Goal: Communication & Community: Answer question/provide support

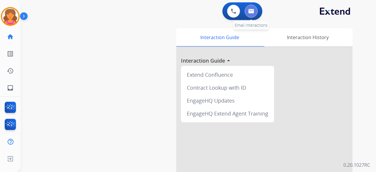
click at [249, 15] on button at bounding box center [251, 11] width 13 height 13
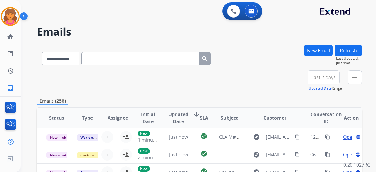
click at [313, 80] on button "Last 7 days" at bounding box center [324, 77] width 32 height 14
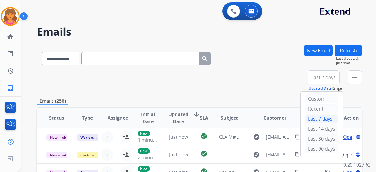
click at [307, 148] on div "Last 90 days" at bounding box center [322, 148] width 32 height 9
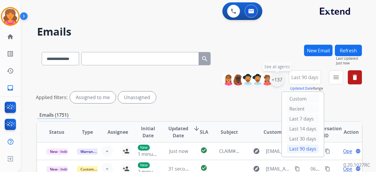
click at [277, 80] on div "+137" at bounding box center [277, 80] width 14 height 14
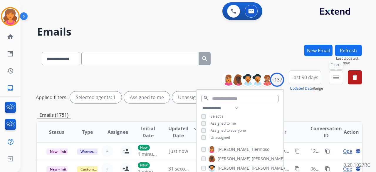
click at [333, 77] on mat-icon "menu" at bounding box center [336, 77] width 7 height 7
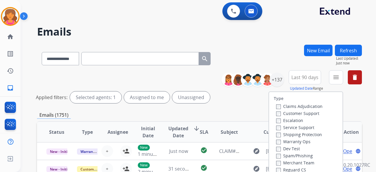
click at [308, 114] on label "Customer Support" at bounding box center [297, 114] width 43 height 6
click at [307, 135] on label "Shipping Protection" at bounding box center [299, 135] width 46 height 6
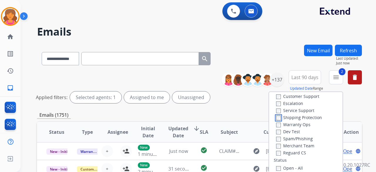
scroll to position [29, 0]
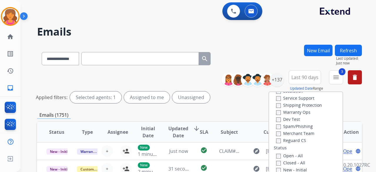
click at [276, 159] on div "Closed - All" at bounding box center [307, 162] width 62 height 7
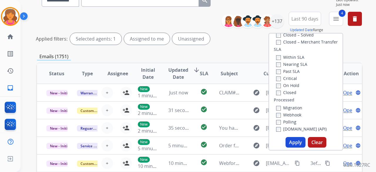
scroll to position [59, 0]
click at [299, 144] on button "Apply" at bounding box center [296, 142] width 20 height 11
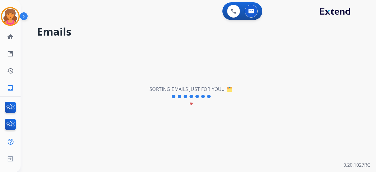
scroll to position [0, 0]
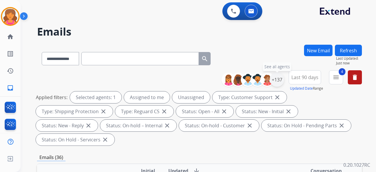
click at [276, 83] on div "+137" at bounding box center [277, 80] width 14 height 14
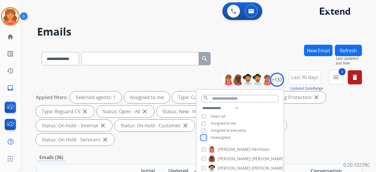
scroll to position [88, 0]
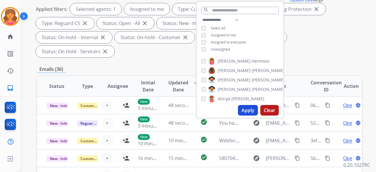
click at [253, 109] on button "Apply" at bounding box center [248, 110] width 20 height 11
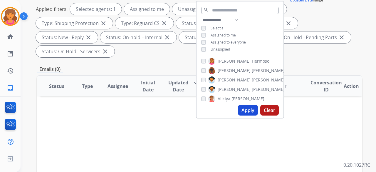
click at [249, 111] on button "Apply" at bounding box center [248, 110] width 20 height 11
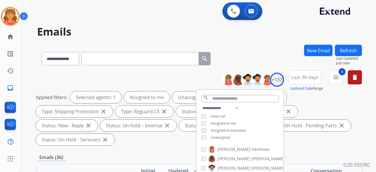
click at [294, 137] on div "Applied filters: Selected agents: 1 Assigned to me Unassigned Type: Customer Su…" at bounding box center [198, 118] width 325 height 54
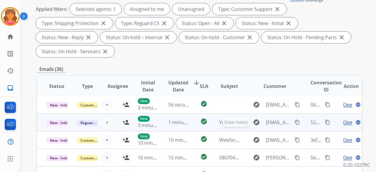
scroll to position [206, 0]
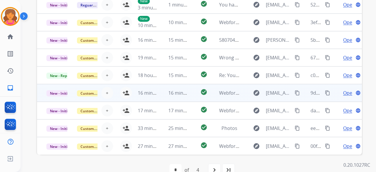
click at [240, 95] on td "explore [EMAIL_ADDRESS][DOMAIN_NAME] content_copy" at bounding box center [270, 93] width 61 height 18
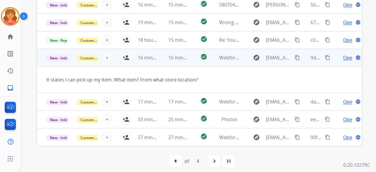
scroll to position [219, 0]
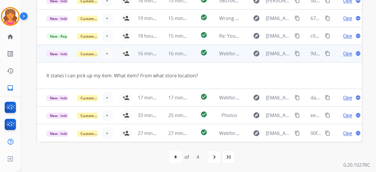
click at [240, 95] on td "explore [EMAIL_ADDRESS][DOMAIN_NAME] content_copy" at bounding box center [270, 98] width 61 height 18
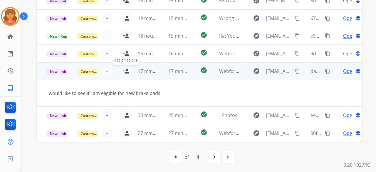
click at [123, 72] on mat-icon "person_add" at bounding box center [126, 71] width 7 height 7
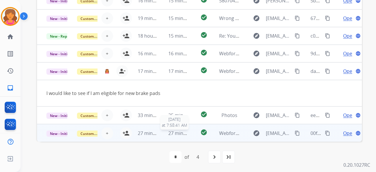
click at [186, 133] on span "27 minutes ago" at bounding box center [185, 133] width 34 height 6
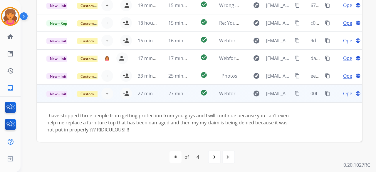
scroll to position [41, 0]
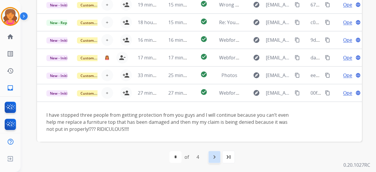
click at [216, 155] on mat-icon "navigate_next" at bounding box center [214, 156] width 7 height 7
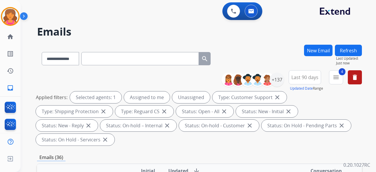
scroll to position [147, 0]
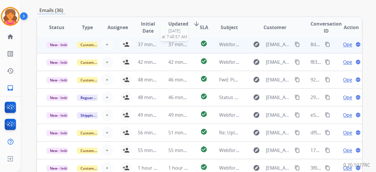
click at [184, 46] on span "37 minutes ago" at bounding box center [185, 44] width 34 height 6
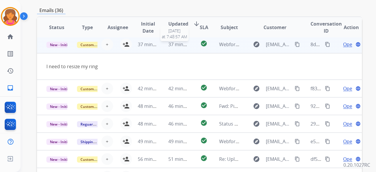
scroll to position [18, 0]
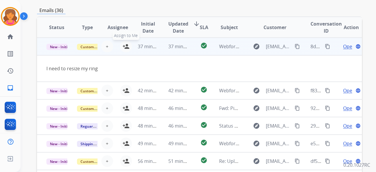
click at [126, 50] on button "person_add Assign to Me" at bounding box center [126, 47] width 12 height 12
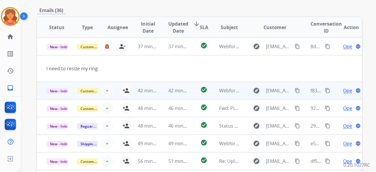
click at [190, 92] on td "check_circle" at bounding box center [199, 91] width 20 height 18
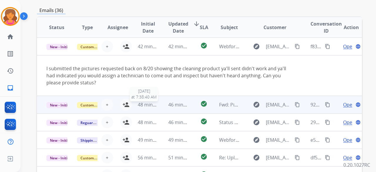
scroll to position [41, 0]
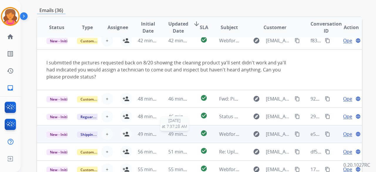
click at [183, 133] on span "49 minutes ago" at bounding box center [185, 134] width 34 height 6
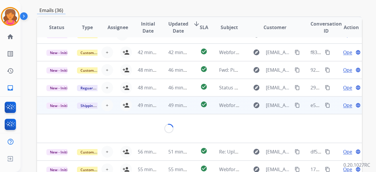
scroll to position [27, 0]
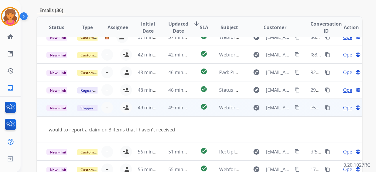
click at [128, 109] on td "49 minutes ago" at bounding box center [143, 108] width 31 height 18
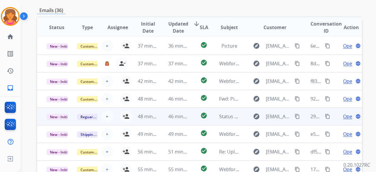
click at [135, 114] on td "48 minutes ago" at bounding box center [143, 117] width 31 height 18
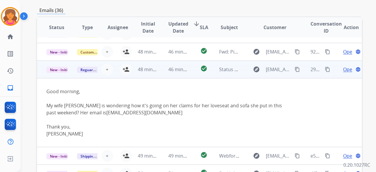
scroll to position [11, 0]
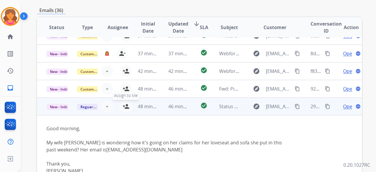
click at [124, 106] on mat-icon "person_add" at bounding box center [126, 106] width 7 height 7
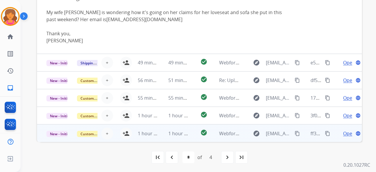
scroll to position [219, 0]
click at [191, 135] on td "check_circle" at bounding box center [199, 133] width 20 height 18
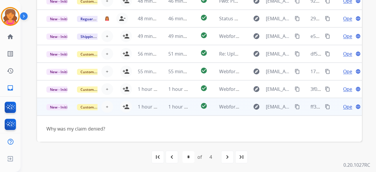
scroll to position [27, 0]
click at [128, 106] on td "1 hour ago" at bounding box center [143, 107] width 31 height 18
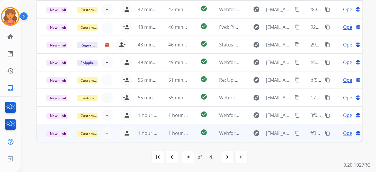
scroll to position [1, 0]
click at [124, 129] on button "person_add Assign to Me" at bounding box center [126, 133] width 12 height 12
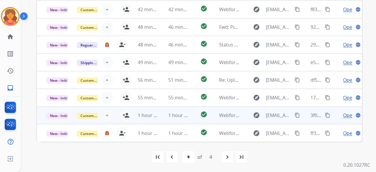
click at [196, 117] on td "check_circle" at bounding box center [199, 115] width 20 height 18
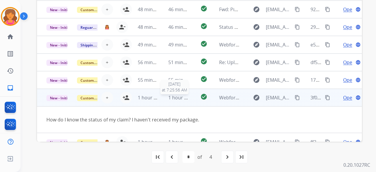
scroll to position [27, 0]
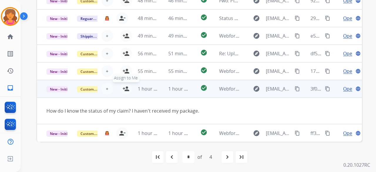
click at [127, 88] on mat-icon "person_add" at bounding box center [126, 88] width 7 height 7
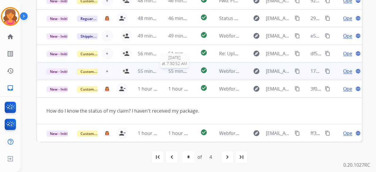
click at [185, 71] on span "55 minutes ago" at bounding box center [185, 71] width 34 height 6
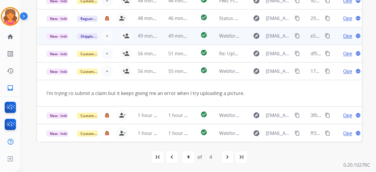
click at [191, 39] on td "check_circle" at bounding box center [199, 36] width 20 height 18
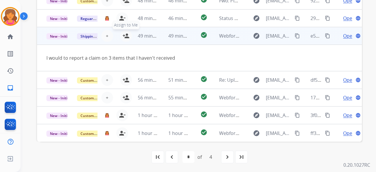
click at [123, 36] on mat-icon "person_add" at bounding box center [126, 35] width 7 height 7
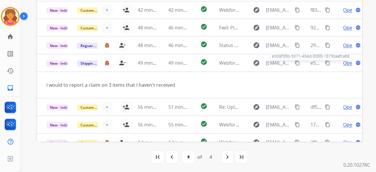
scroll to position [72, 0]
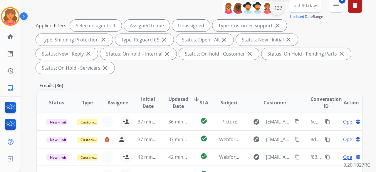
click at [280, 12] on div "+137" at bounding box center [277, 8] width 14 height 14
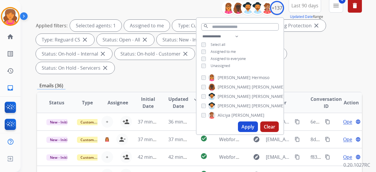
click at [251, 126] on button "Apply" at bounding box center [248, 126] width 20 height 11
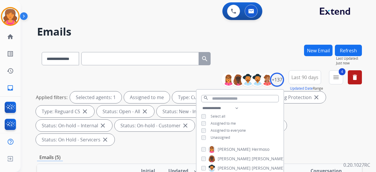
click at [139, 154] on div "Emails (5)" at bounding box center [199, 157] width 325 height 7
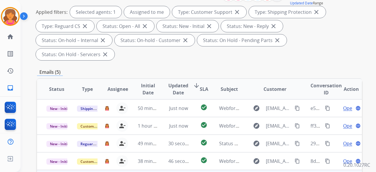
scroll to position [118, 0]
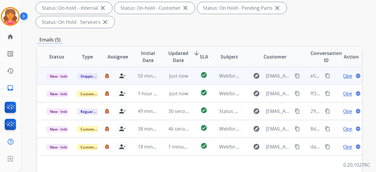
click at [347, 72] on span "Open" at bounding box center [349, 75] width 12 height 7
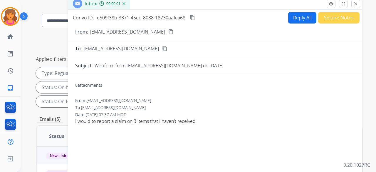
scroll to position [0, 0]
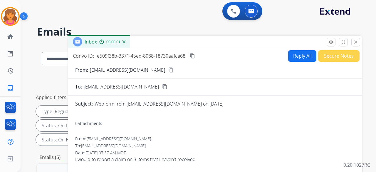
click at [168, 69] on mat-icon "content_copy" at bounding box center [170, 69] width 5 height 5
click at [288, 56] on button "Reply All" at bounding box center [302, 55] width 28 height 11
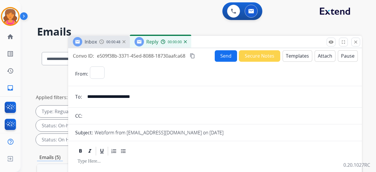
select select "**********"
click at [288, 56] on button "Templates" at bounding box center [298, 55] width 30 height 11
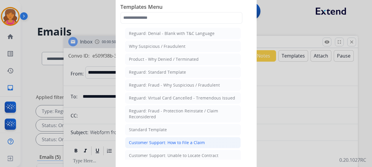
click at [180, 140] on div "Customer Support: How to File a Claim" at bounding box center [167, 143] width 76 height 6
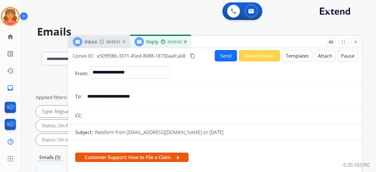
scroll to position [106, 0]
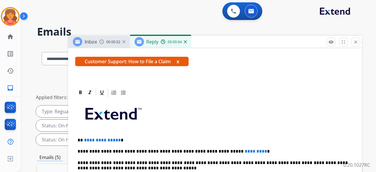
click at [117, 138] on span "**********" at bounding box center [102, 140] width 37 height 4
click at [238, 149] on p "**********" at bounding box center [213, 151] width 270 height 5
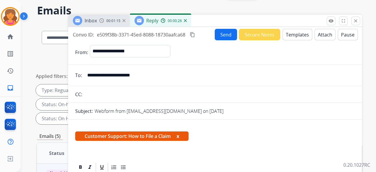
scroll to position [0, 0]
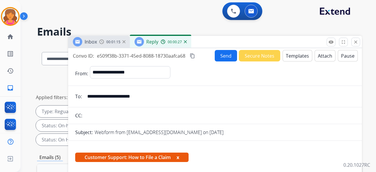
click at [219, 56] on button "Send" at bounding box center [226, 55] width 22 height 11
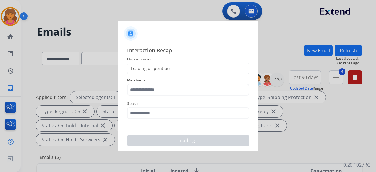
click at [157, 72] on div "Loading dispositions..." at bounding box center [188, 69] width 122 height 12
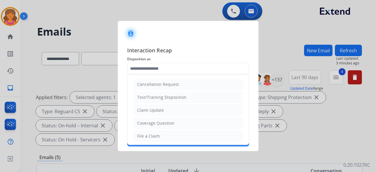
click at [156, 66] on input "text" at bounding box center [188, 69] width 122 height 12
click at [153, 140] on li "File a Claim" at bounding box center [188, 136] width 110 height 11
type input "**********"
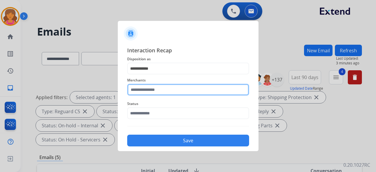
click at [145, 88] on input "text" at bounding box center [188, 90] width 122 height 12
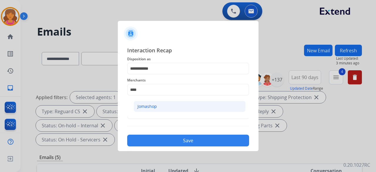
click at [144, 108] on div "Jomashop" at bounding box center [147, 106] width 19 height 6
type input "********"
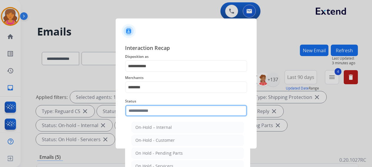
click at [146, 111] on input "text" at bounding box center [186, 111] width 122 height 12
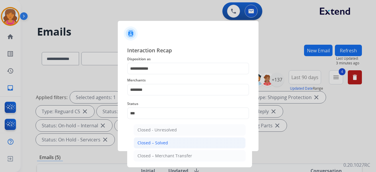
click at [159, 143] on div "Closed – Solved" at bounding box center [153, 143] width 31 height 6
type input "**********"
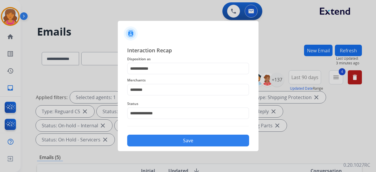
click at [163, 143] on button "Save" at bounding box center [188, 141] width 122 height 12
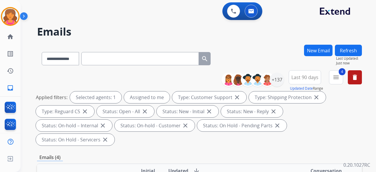
scroll to position [88, 0]
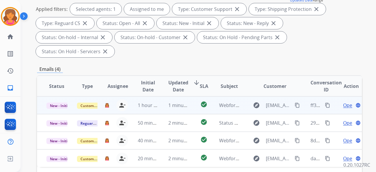
click at [343, 102] on span "Open" at bounding box center [349, 105] width 12 height 7
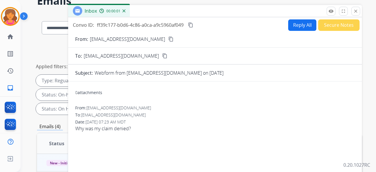
scroll to position [29, 0]
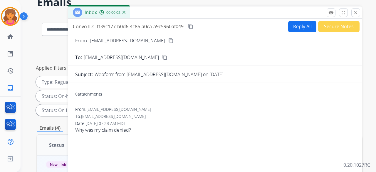
click at [168, 41] on button "content_copy" at bounding box center [171, 40] width 7 height 7
click at [308, 25] on button "Reply All" at bounding box center [302, 26] width 28 height 11
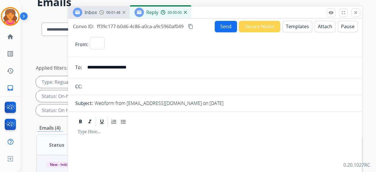
select select "**********"
click at [295, 27] on button "Templates" at bounding box center [298, 26] width 30 height 11
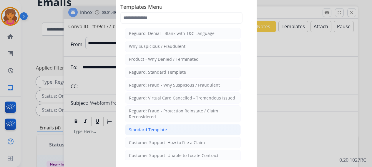
click at [157, 127] on div "Standard Template" at bounding box center [148, 130] width 38 height 6
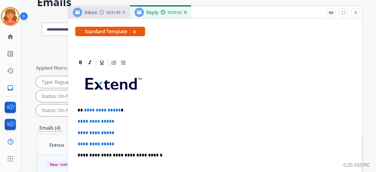
scroll to position [118, 0]
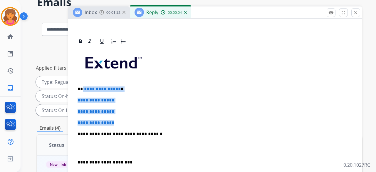
drag, startPoint x: 120, startPoint y: 118, endPoint x: 82, endPoint y: 87, distance: 49.3
click at [82, 87] on div "**********" at bounding box center [215, 148] width 280 height 202
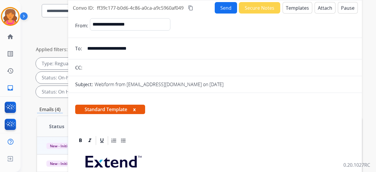
scroll to position [0, 0]
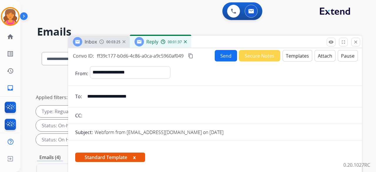
click at [191, 57] on mat-icon "content_copy" at bounding box center [190, 55] width 5 height 5
click at [220, 55] on button "Send" at bounding box center [226, 55] width 22 height 11
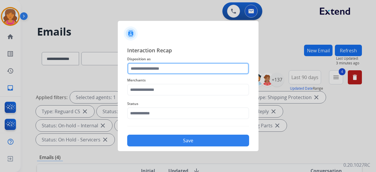
click at [140, 68] on input "text" at bounding box center [188, 69] width 122 height 12
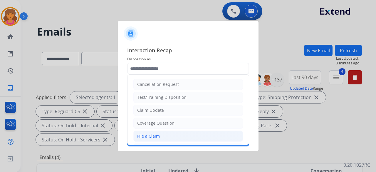
click at [154, 131] on li "File a Claim" at bounding box center [188, 136] width 110 height 11
type input "**********"
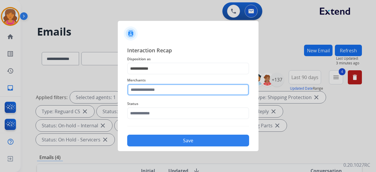
click at [142, 90] on input "text" at bounding box center [188, 90] width 122 height 12
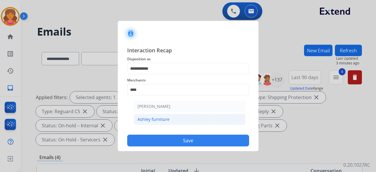
click at [155, 118] on div "Ashley furniture" at bounding box center [154, 119] width 32 height 6
type input "**********"
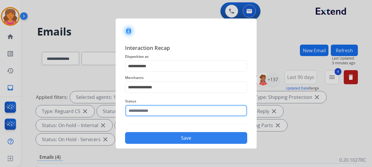
click at [155, 118] on div "Status" at bounding box center [186, 108] width 122 height 24
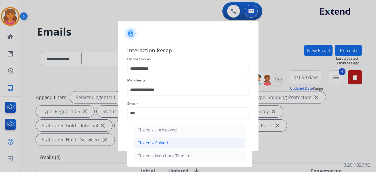
click at [155, 139] on li "Closed – Solved" at bounding box center [190, 142] width 112 height 11
type input "**********"
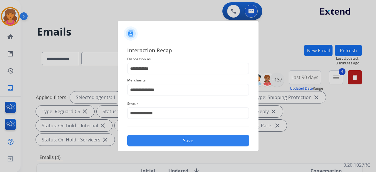
click at [155, 139] on button "Save" at bounding box center [188, 141] width 122 height 12
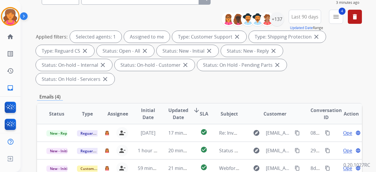
scroll to position [118, 0]
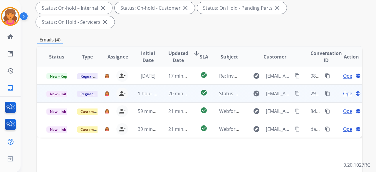
click at [343, 90] on span "Open" at bounding box center [349, 93] width 12 height 7
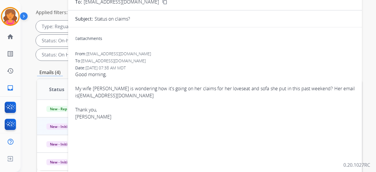
scroll to position [59, 0]
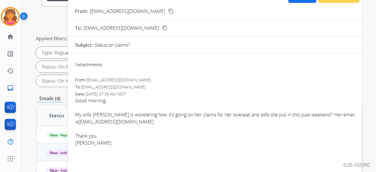
click at [168, 9] on mat-icon "content_copy" at bounding box center [170, 11] width 5 height 5
drag, startPoint x: 148, startPoint y: 120, endPoint x: 93, endPoint y: 120, distance: 55.0
click at [93, 120] on div "My wife [PERSON_NAME] is wondering how it's going on her claims for her lovesea…" at bounding box center [215, 118] width 280 height 14
copy div "[EMAIL_ADDRESS][DOMAIN_NAME]"
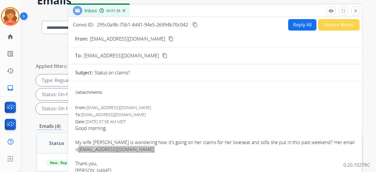
scroll to position [0, 0]
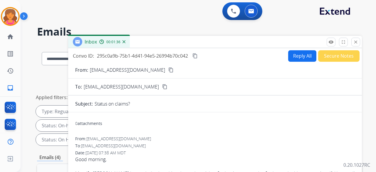
click at [292, 61] on button "Reply All" at bounding box center [302, 55] width 28 height 11
select select "**********"
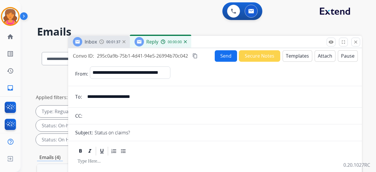
click at [292, 61] on button "Templates" at bounding box center [298, 55] width 30 height 11
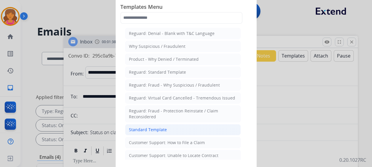
click at [177, 126] on li "Standard Template" at bounding box center [183, 129] width 116 height 11
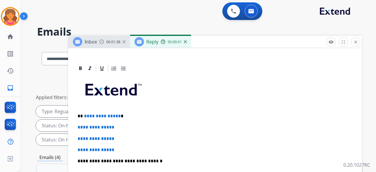
scroll to position [147, 0]
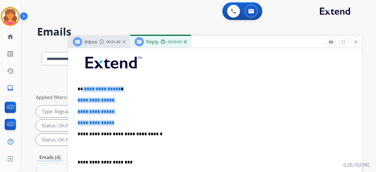
drag, startPoint x: 121, startPoint y: 124, endPoint x: 82, endPoint y: 86, distance: 54.7
click at [82, 86] on div "**********" at bounding box center [215, 148] width 280 height 202
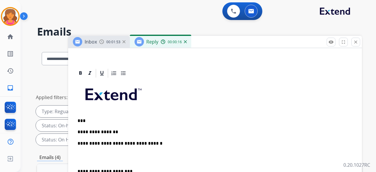
scroll to position [148, 0]
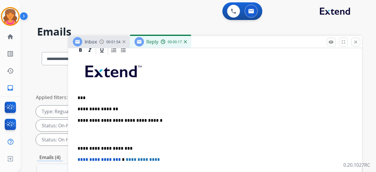
click at [115, 106] on p "**********" at bounding box center [213, 108] width 270 height 5
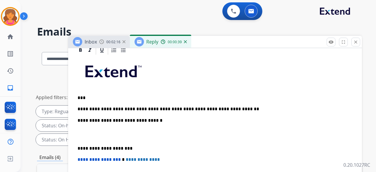
click at [253, 118] on p "**********" at bounding box center [213, 120] width 270 height 5
click at [239, 106] on p "**********" at bounding box center [213, 108] width 270 height 5
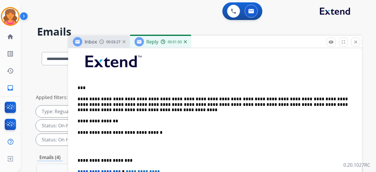
click at [115, 121] on p "**********" at bounding box center [213, 120] width 270 height 5
click at [189, 120] on p "**********" at bounding box center [213, 120] width 270 height 5
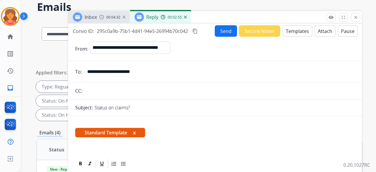
scroll to position [0, 0]
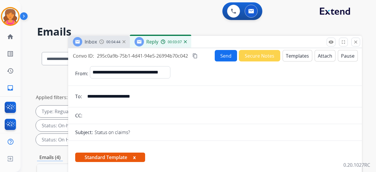
click at [327, 57] on button "Attach" at bounding box center [325, 55] width 21 height 11
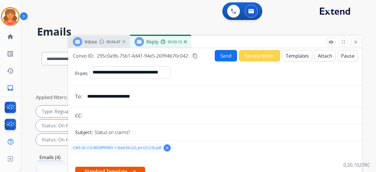
click at [216, 58] on button "Send" at bounding box center [226, 55] width 22 height 11
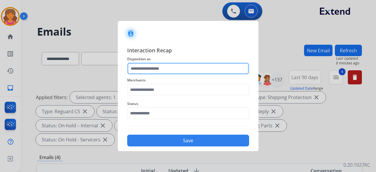
click at [148, 67] on input "text" at bounding box center [188, 69] width 122 height 12
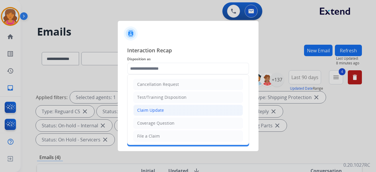
click at [142, 108] on div "Claim Update" at bounding box center [150, 110] width 27 height 6
type input "**********"
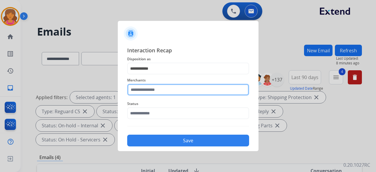
click at [146, 90] on input "text" at bounding box center [188, 90] width 122 height 12
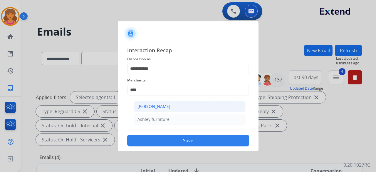
click at [157, 107] on div "[PERSON_NAME]" at bounding box center [154, 106] width 33 height 6
type input "**********"
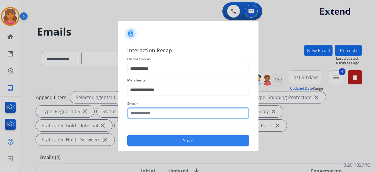
click at [158, 118] on div "Status" at bounding box center [188, 110] width 122 height 24
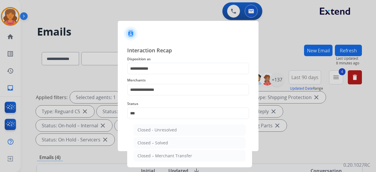
click at [154, 139] on li "Closed – Solved" at bounding box center [190, 142] width 112 height 11
type input "**********"
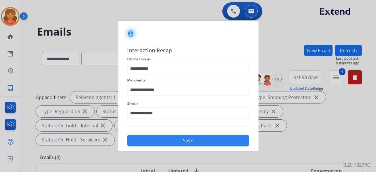
click at [154, 136] on button "Save" at bounding box center [188, 141] width 122 height 12
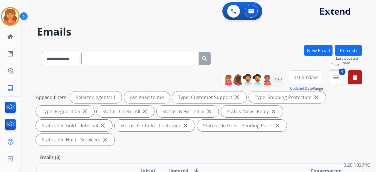
click at [333, 76] on mat-icon "menu" at bounding box center [336, 77] width 7 height 7
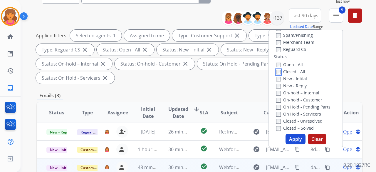
scroll to position [88, 0]
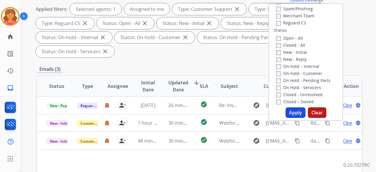
click at [299, 113] on button "Apply" at bounding box center [296, 112] width 20 height 11
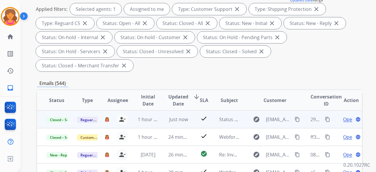
click at [325, 120] on mat-icon "content_copy" at bounding box center [327, 119] width 5 height 5
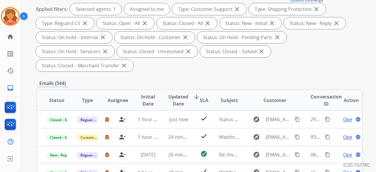
scroll to position [0, 0]
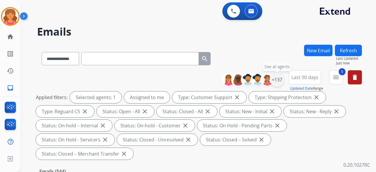
click at [275, 78] on div "+137" at bounding box center [277, 80] width 14 height 14
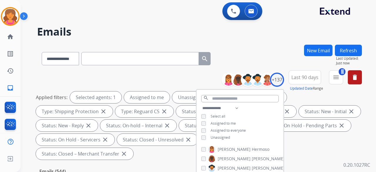
click at [330, 77] on div "**********" at bounding box center [294, 80] width 136 height 21
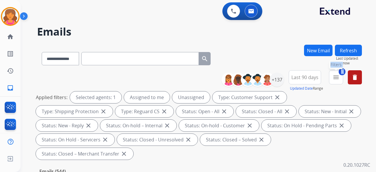
click at [333, 76] on mat-icon "menu" at bounding box center [336, 77] width 7 height 7
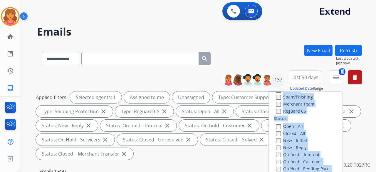
click at [312, 116] on div "Type Claims Adjudication Customer Support Escalation Service Support Shipping P…" at bounding box center [305, 142] width 73 height 101
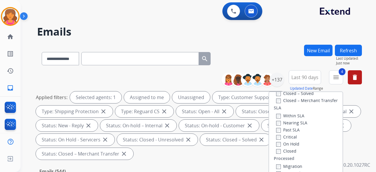
scroll to position [118, 0]
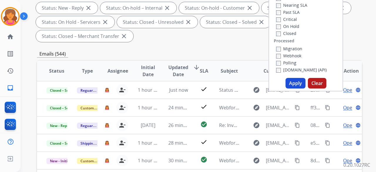
click at [298, 83] on button "Apply" at bounding box center [296, 83] width 20 height 11
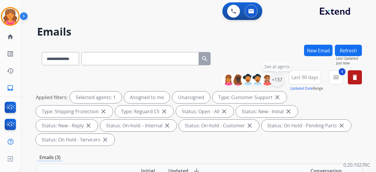
click at [277, 81] on div "+137" at bounding box center [277, 80] width 14 height 14
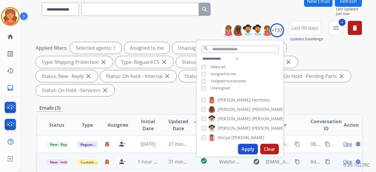
scroll to position [88, 0]
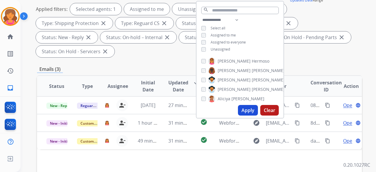
click at [245, 108] on button "Apply" at bounding box center [248, 110] width 20 height 11
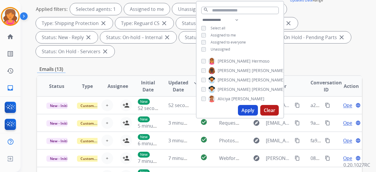
click at [139, 63] on div "**********" at bounding box center [199, 129] width 325 height 346
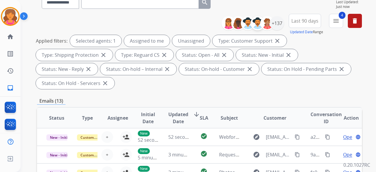
scroll to position [0, 0]
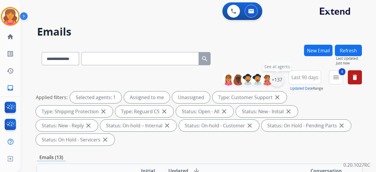
click at [282, 78] on div "+137" at bounding box center [277, 80] width 14 height 14
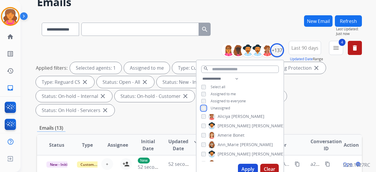
scroll to position [59, 0]
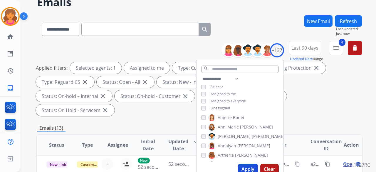
click at [242, 171] on button "Apply" at bounding box center [248, 169] width 20 height 11
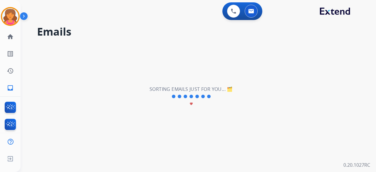
scroll to position [0, 0]
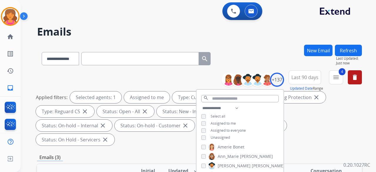
click at [120, 154] on div "Emails (3)" at bounding box center [199, 157] width 325 height 7
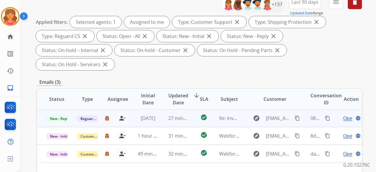
scroll to position [118, 0]
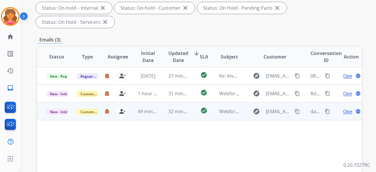
click at [346, 108] on span "Open" at bounding box center [349, 111] width 12 height 7
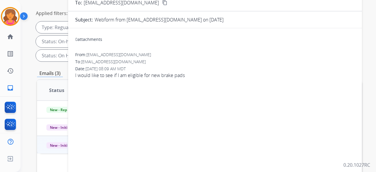
scroll to position [29, 0]
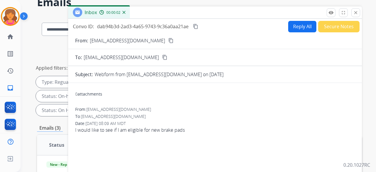
click at [168, 38] on button "content_copy" at bounding box center [171, 40] width 7 height 7
click at [289, 26] on button "Reply All" at bounding box center [302, 26] width 28 height 11
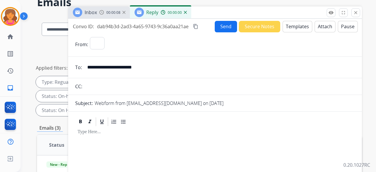
select select "**********"
click at [289, 29] on button "Templates" at bounding box center [298, 26] width 30 height 11
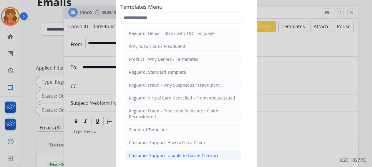
click at [190, 153] on div "Customer Support: Unable to Locate Contract" at bounding box center [173, 156] width 89 height 6
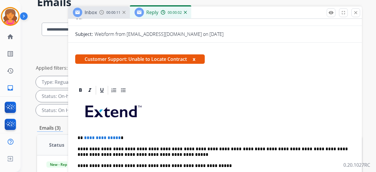
scroll to position [88, 0]
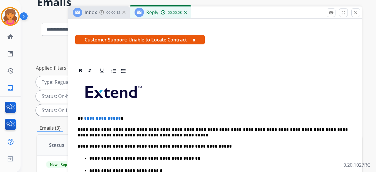
click at [118, 119] on p "**********" at bounding box center [213, 118] width 270 height 5
click at [117, 120] on p "**********" at bounding box center [213, 118] width 270 height 5
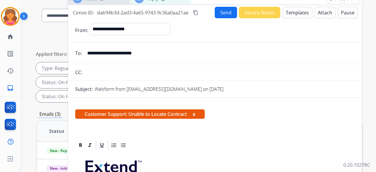
scroll to position [12, 0]
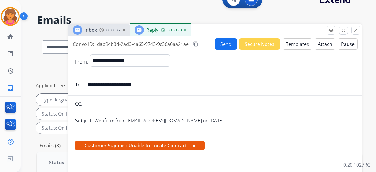
click at [220, 47] on button "Send" at bounding box center [226, 43] width 22 height 11
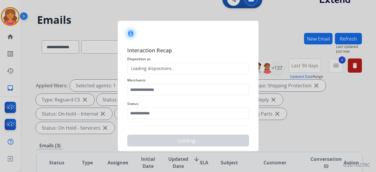
click at [158, 69] on div "Loading dispositions..." at bounding box center [152, 69] width 48 height 6
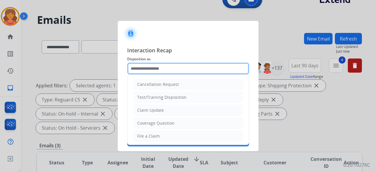
click at [159, 66] on input "text" at bounding box center [188, 69] width 122 height 12
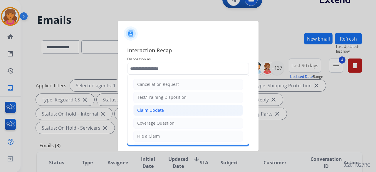
click at [148, 111] on div "Claim Update" at bounding box center [150, 110] width 27 height 6
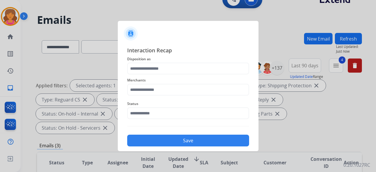
type input "**********"
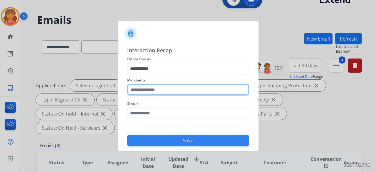
click at [152, 89] on input "text" at bounding box center [188, 90] width 122 height 12
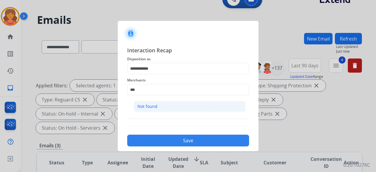
click at [154, 110] on li "Not found" at bounding box center [190, 106] width 112 height 11
type input "*********"
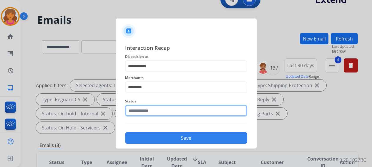
click at [155, 109] on input "text" at bounding box center [186, 111] width 122 height 12
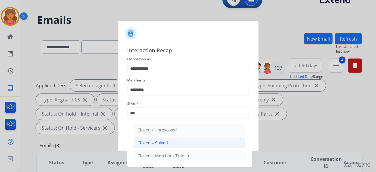
click at [158, 141] on div "Closed – Solved" at bounding box center [153, 143] width 31 height 6
type input "**********"
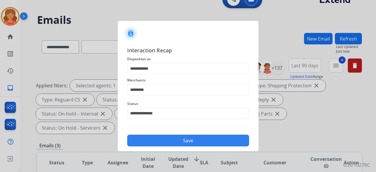
click at [158, 140] on button "Save" at bounding box center [188, 141] width 122 height 12
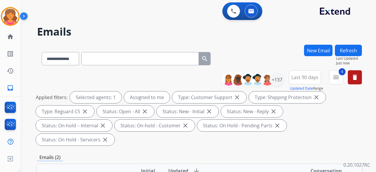
scroll to position [59, 0]
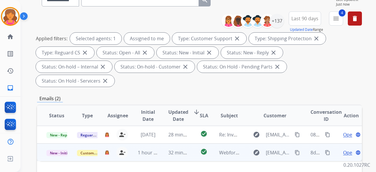
click at [343, 149] on span "Open" at bounding box center [349, 152] width 12 height 7
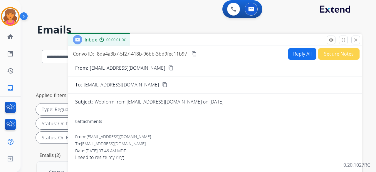
scroll to position [0, 0]
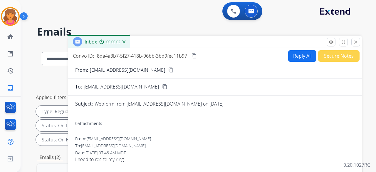
click at [168, 67] on mat-icon "content_copy" at bounding box center [170, 69] width 5 height 5
click at [304, 60] on button "Reply All" at bounding box center [302, 55] width 28 height 11
select select "**********"
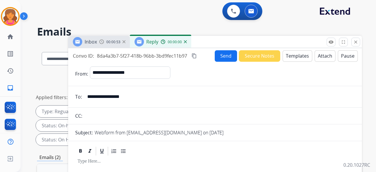
click at [300, 59] on button "Templates" at bounding box center [298, 55] width 30 height 11
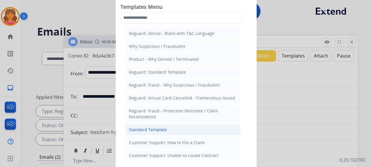
click at [163, 127] on div "Standard Template" at bounding box center [148, 130] width 38 height 6
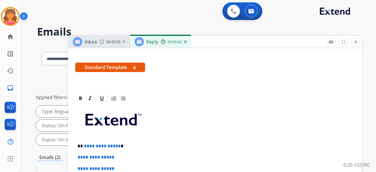
scroll to position [128, 0]
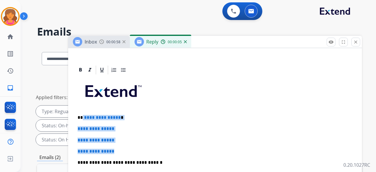
drag, startPoint x: 120, startPoint y: 136, endPoint x: 82, endPoint y: 104, distance: 49.6
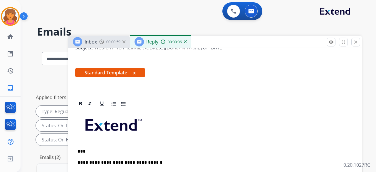
scroll to position [106, 0]
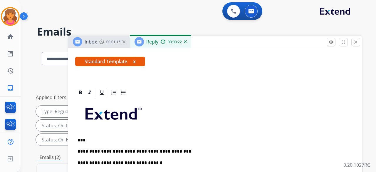
click at [147, 149] on p "**********" at bounding box center [213, 151] width 270 height 5
click at [191, 149] on p "**********" at bounding box center [213, 151] width 270 height 5
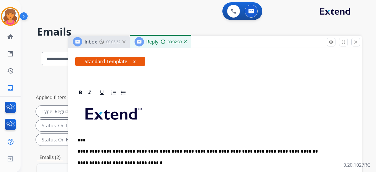
click at [287, 149] on p "**********" at bounding box center [213, 151] width 270 height 5
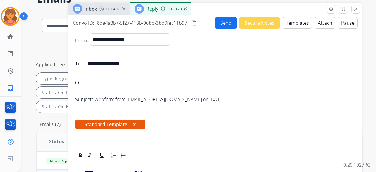
scroll to position [0, 0]
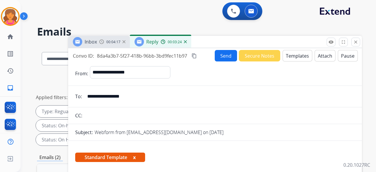
click at [218, 55] on button "Send" at bounding box center [226, 55] width 22 height 11
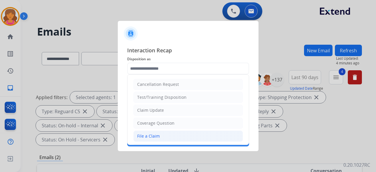
click at [152, 133] on div "File a Claim" at bounding box center [148, 136] width 23 height 6
type input "**********"
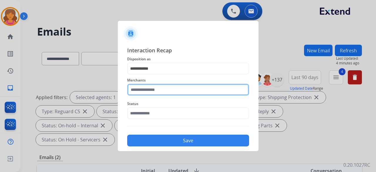
click at [141, 91] on input "text" at bounding box center [188, 90] width 122 height 12
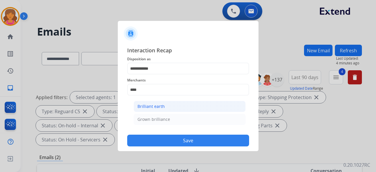
click at [162, 103] on div "Brilliant earth" at bounding box center [151, 106] width 27 height 6
type input "**********"
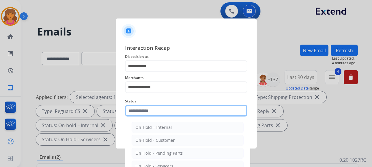
click at [166, 110] on input "text" at bounding box center [186, 111] width 122 height 12
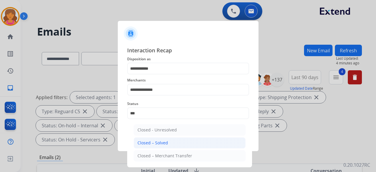
click at [182, 144] on li "Closed – Solved" at bounding box center [190, 142] width 112 height 11
type input "**********"
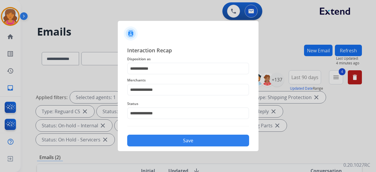
click at [173, 134] on div "Save" at bounding box center [188, 138] width 122 height 15
click at [187, 138] on button "Save" at bounding box center [188, 141] width 122 height 12
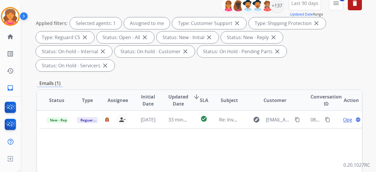
scroll to position [118, 0]
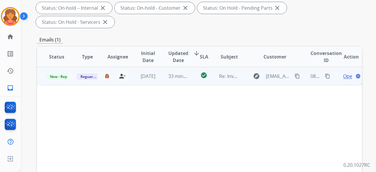
click at [343, 73] on span "Open" at bounding box center [349, 76] width 12 height 7
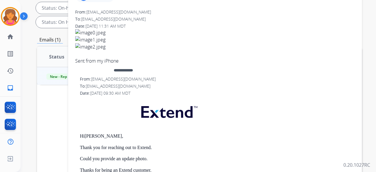
scroll to position [0, 0]
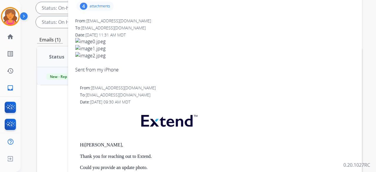
click at [91, 9] on div "4 attachments" at bounding box center [94, 5] width 37 height 9
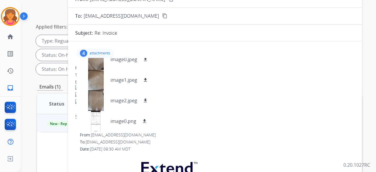
scroll to position [29, 0]
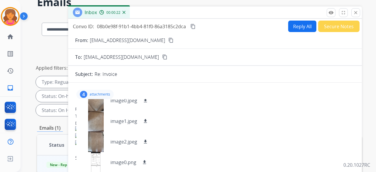
click at [168, 41] on mat-icon "content_copy" at bounding box center [170, 40] width 5 height 5
drag, startPoint x: 358, startPoint y: 13, endPoint x: 341, endPoint y: 24, distance: 20.8
click at [358, 13] on mat-icon "close" at bounding box center [355, 12] width 5 height 5
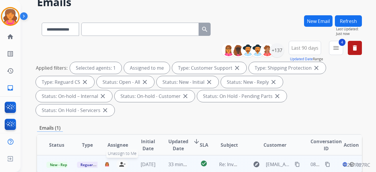
click at [120, 161] on mat-icon "person_remove" at bounding box center [122, 164] width 7 height 7
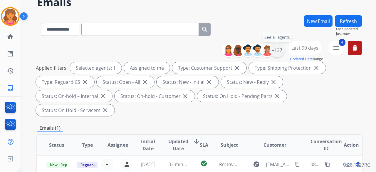
click at [276, 49] on div "+137" at bounding box center [277, 50] width 14 height 14
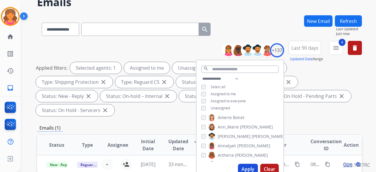
click at [243, 168] on button "Apply" at bounding box center [248, 169] width 20 height 11
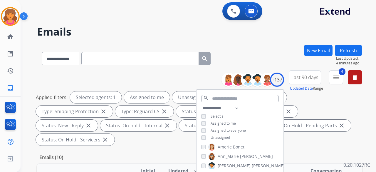
scroll to position [118, 0]
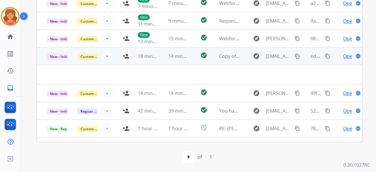
scroll to position [0, 0]
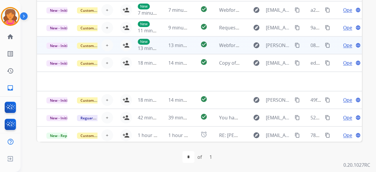
click at [190, 47] on td "check_circle" at bounding box center [199, 45] width 20 height 18
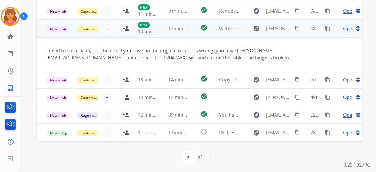
scroll to position [5, 0]
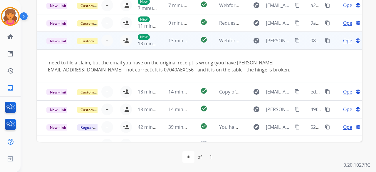
click at [128, 41] on td "New 13 minutes ago" at bounding box center [143, 41] width 31 height 18
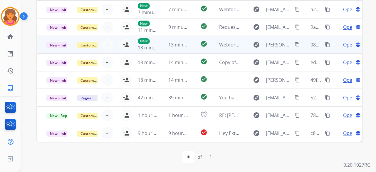
click at [183, 48] on td "13 minutes ago" at bounding box center [174, 45] width 31 height 18
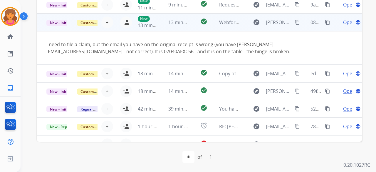
scroll to position [34, 0]
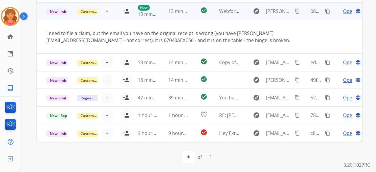
click at [128, 11] on td "New 13 minutes ago" at bounding box center [143, 11] width 31 height 18
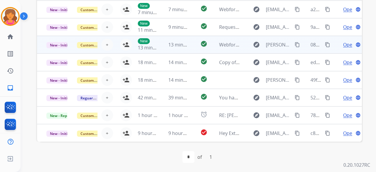
scroll to position [1, 0]
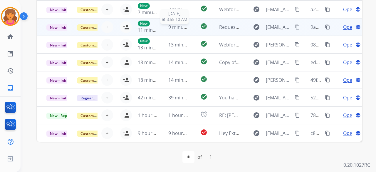
click at [184, 26] on span "9 minutes ago" at bounding box center [183, 27] width 31 height 6
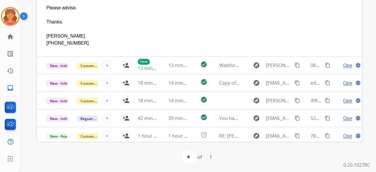
scroll to position [98, 0]
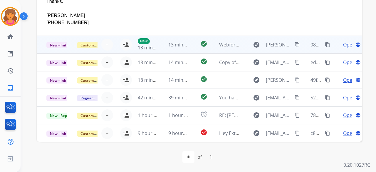
click at [192, 43] on td "check_circle" at bounding box center [199, 45] width 20 height 18
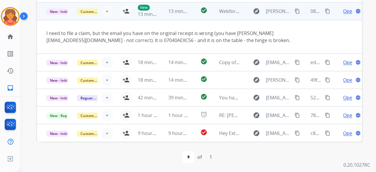
scroll to position [34, 0]
click at [126, 10] on mat-icon "person_add" at bounding box center [126, 11] width 7 height 7
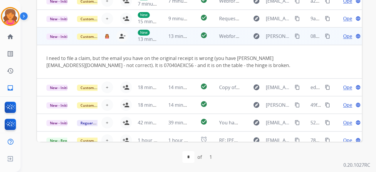
scroll to position [0, 0]
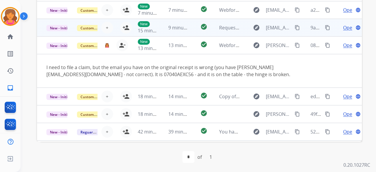
click at [189, 26] on td "check_circle" at bounding box center [199, 28] width 20 height 18
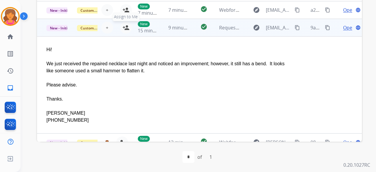
click at [126, 28] on mat-icon "person_add" at bounding box center [126, 27] width 7 height 7
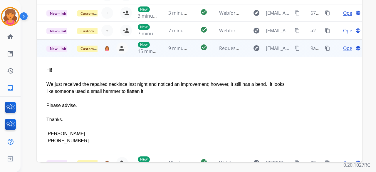
scroll to position [189, 0]
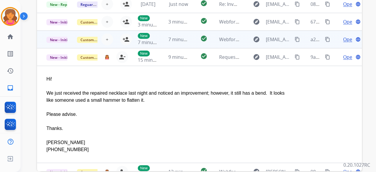
click at [193, 37] on td "check_circle" at bounding box center [199, 40] width 20 height 18
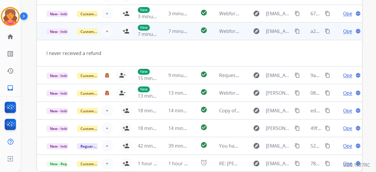
scroll to position [0, 0]
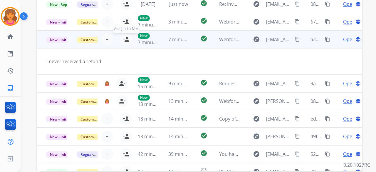
click at [126, 39] on mat-icon "person_add" at bounding box center [126, 39] width 7 height 7
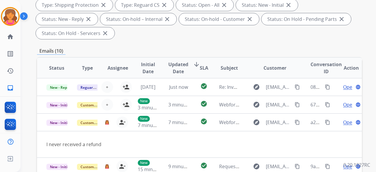
scroll to position [42, 0]
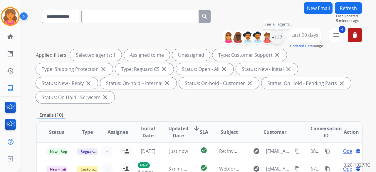
click at [279, 38] on div "+137" at bounding box center [277, 37] width 14 height 14
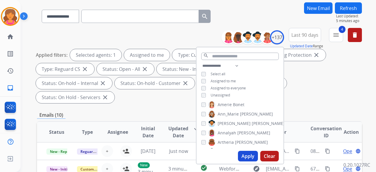
click at [244, 156] on button "Apply" at bounding box center [248, 156] width 20 height 11
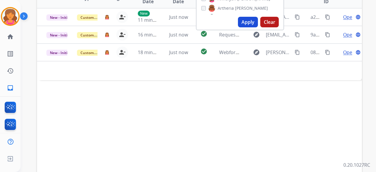
click at [121, 116] on div "Status Type Assignee Initial Date Updated Date arrow_downward SLA Subject Custo…" at bounding box center [199, 85] width 325 height 197
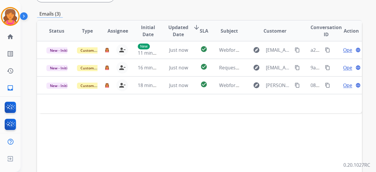
scroll to position [118, 0]
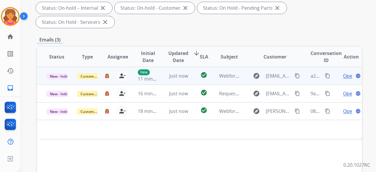
click at [343, 72] on span "Open" at bounding box center [349, 75] width 12 height 7
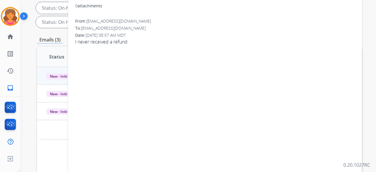
scroll to position [29, 0]
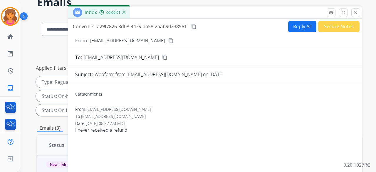
click at [168, 41] on mat-icon "content_copy" at bounding box center [170, 40] width 5 height 5
click at [288, 24] on button "Reply All" at bounding box center [302, 26] width 28 height 11
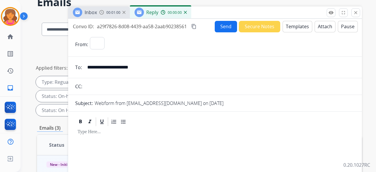
select select "**********"
click at [289, 26] on button "Templates" at bounding box center [298, 26] width 30 height 11
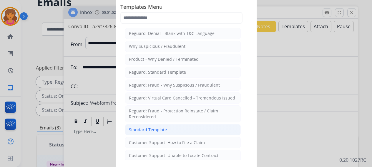
click at [178, 125] on li "Standard Template" at bounding box center [183, 129] width 116 height 11
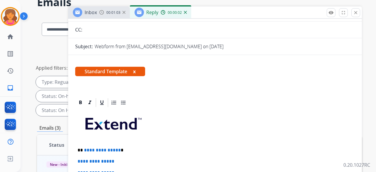
scroll to position [88, 0]
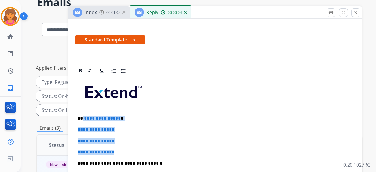
drag, startPoint x: 119, startPoint y: 148, endPoint x: 82, endPoint y: 117, distance: 48.4
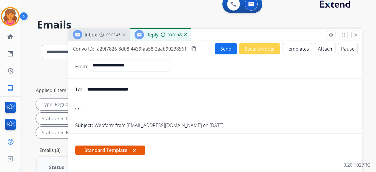
scroll to position [0, 0]
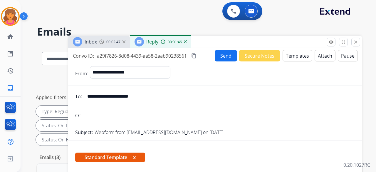
click at [195, 54] on mat-icon "content_copy" at bounding box center [193, 55] width 5 height 5
click at [223, 55] on button "Send" at bounding box center [226, 55] width 22 height 11
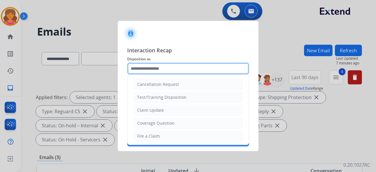
click at [179, 72] on input "text" at bounding box center [188, 69] width 122 height 12
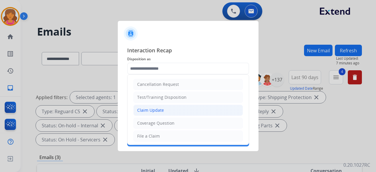
click at [155, 113] on li "Claim Update" at bounding box center [188, 110] width 110 height 11
type input "**********"
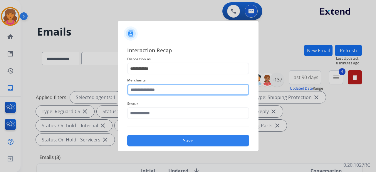
click at [156, 88] on input "text" at bounding box center [188, 90] width 122 height 12
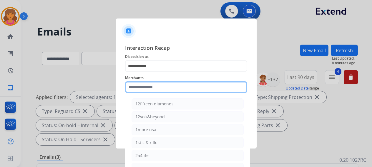
click at [168, 88] on input "text" at bounding box center [186, 87] width 122 height 12
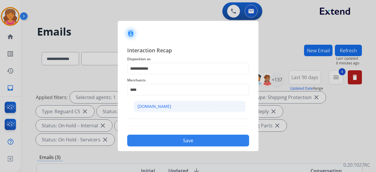
click at [163, 106] on li "[DOMAIN_NAME]" at bounding box center [190, 106] width 112 height 11
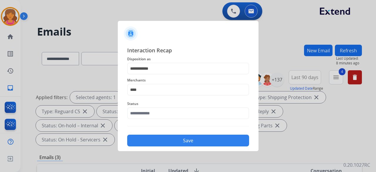
type input "**********"
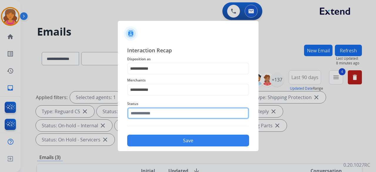
click at [160, 115] on input "text" at bounding box center [188, 113] width 122 height 12
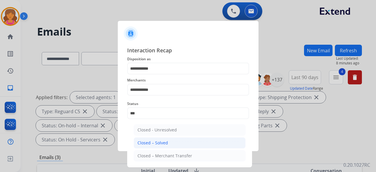
click at [179, 143] on li "Closed – Solved" at bounding box center [190, 142] width 112 height 11
type input "**********"
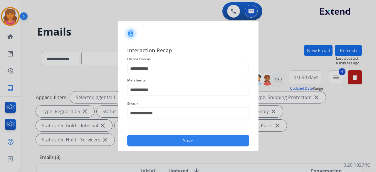
click at [179, 143] on button "Save" at bounding box center [188, 141] width 122 height 12
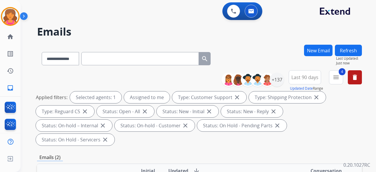
scroll to position [118, 0]
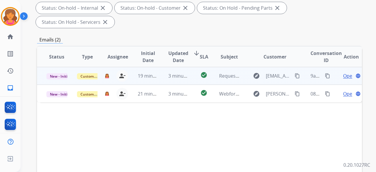
click at [345, 72] on span "Open" at bounding box center [349, 75] width 12 height 7
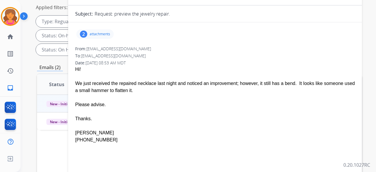
scroll to position [59, 0]
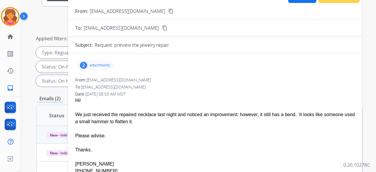
click at [97, 64] on p "attachments" at bounding box center [100, 65] width 21 height 5
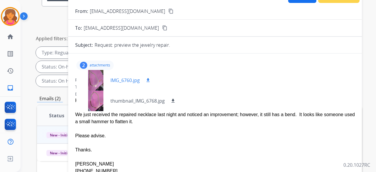
click at [101, 78] on div at bounding box center [95, 80] width 29 height 21
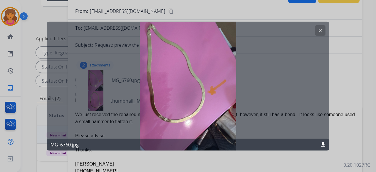
click at [324, 28] on button "clear" at bounding box center [320, 30] width 11 height 11
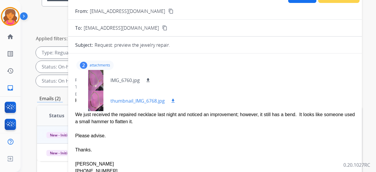
click at [100, 97] on div at bounding box center [95, 101] width 29 height 21
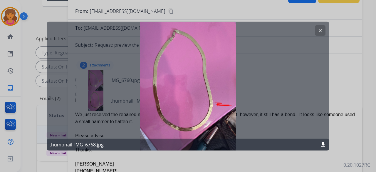
click at [322, 31] on mat-icon "clear" at bounding box center [320, 30] width 5 height 5
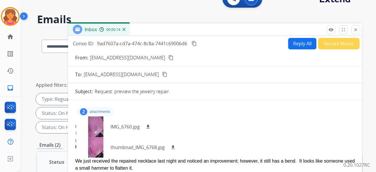
scroll to position [0, 0]
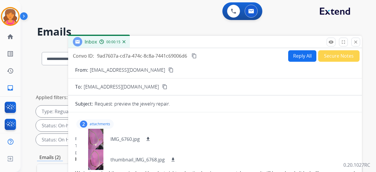
click at [168, 72] on mat-icon "content_copy" at bounding box center [170, 69] width 5 height 5
click at [353, 40] on button "close Close" at bounding box center [356, 42] width 9 height 9
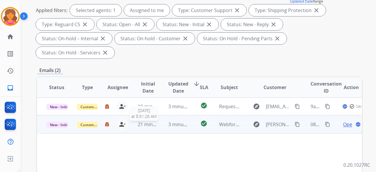
scroll to position [88, 0]
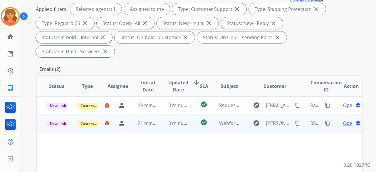
click at [132, 114] on td "21 minutes ago" at bounding box center [143, 123] width 31 height 18
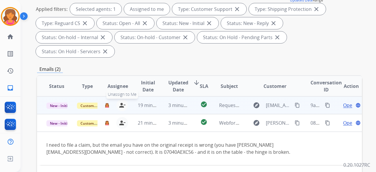
click at [122, 102] on mat-icon "person_remove" at bounding box center [122, 105] width 7 height 7
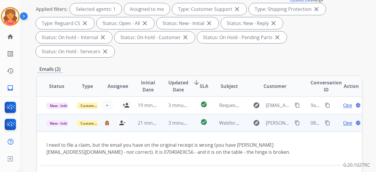
click at [343, 119] on span "Open" at bounding box center [349, 122] width 12 height 7
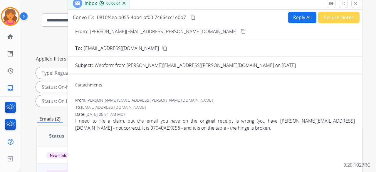
scroll to position [29, 0]
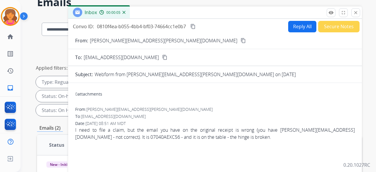
click at [241, 41] on mat-icon "content_copy" at bounding box center [243, 40] width 5 height 5
click at [295, 26] on button "Reply All" at bounding box center [302, 26] width 28 height 11
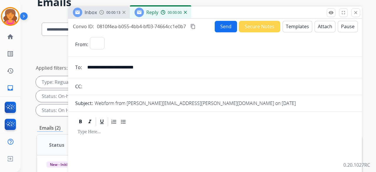
select select "**********"
click at [295, 26] on button "Templates" at bounding box center [298, 26] width 30 height 11
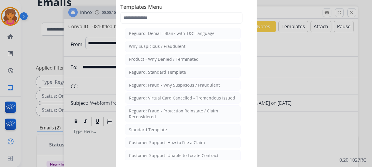
click at [182, 150] on li "Customer Support: Unable to Locate Contract" at bounding box center [183, 155] width 116 height 11
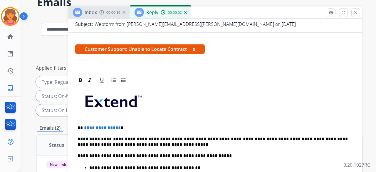
scroll to position [118, 0]
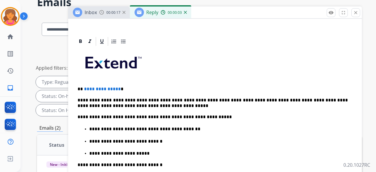
click at [117, 87] on span "**********" at bounding box center [102, 89] width 37 height 4
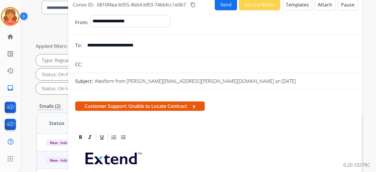
scroll to position [0, 0]
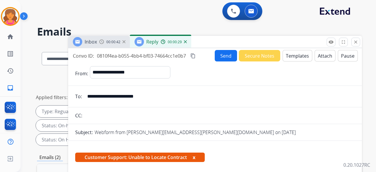
click at [218, 58] on button "Send" at bounding box center [226, 55] width 22 height 11
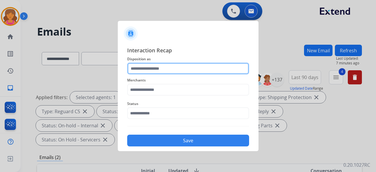
click at [175, 70] on input "text" at bounding box center [188, 69] width 122 height 12
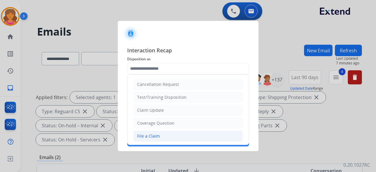
click at [158, 133] on div "File a Claim" at bounding box center [148, 136] width 23 height 6
type input "**********"
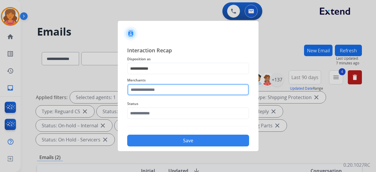
click at [159, 91] on input "text" at bounding box center [188, 90] width 122 height 12
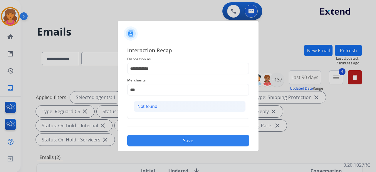
click at [148, 111] on li "Not found" at bounding box center [190, 106] width 112 height 11
type input "*********"
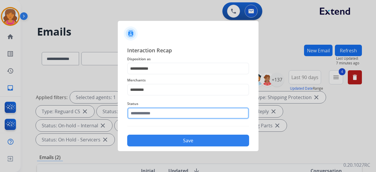
click at [143, 119] on div "Status" at bounding box center [188, 110] width 122 height 24
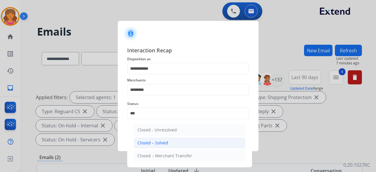
click at [183, 140] on li "Closed – Solved" at bounding box center [190, 142] width 112 height 11
type input "**********"
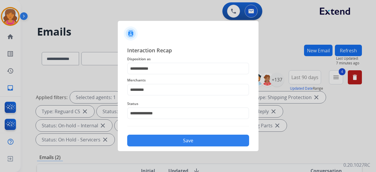
click at [183, 140] on button "Save" at bounding box center [188, 141] width 122 height 12
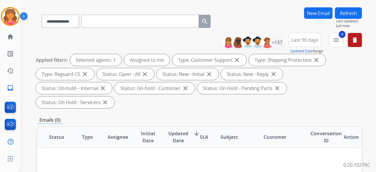
scroll to position [59, 0]
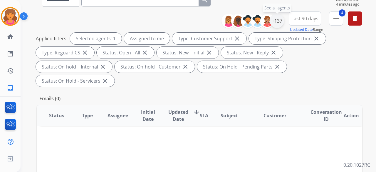
click at [278, 19] on div "+137" at bounding box center [277, 21] width 14 height 14
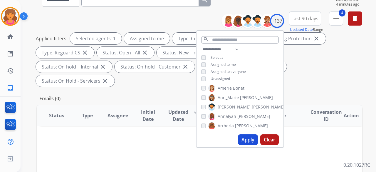
click at [206, 77] on div "Unassigned" at bounding box center [215, 78] width 29 height 5
click at [245, 137] on button "Apply" at bounding box center [248, 139] width 20 height 11
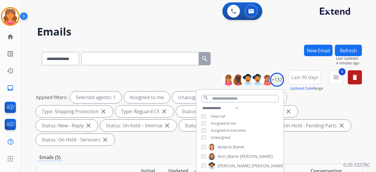
click at [154, 156] on div "Emails (5)" at bounding box center [199, 157] width 325 height 7
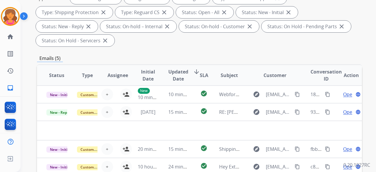
scroll to position [147, 0]
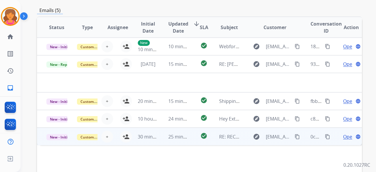
click at [187, 135] on td "25 minutes ago" at bounding box center [174, 137] width 31 height 18
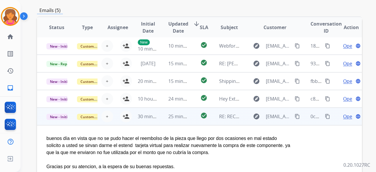
scroll to position [0, 0]
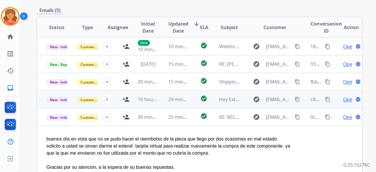
click at [189, 101] on td "check_circle" at bounding box center [199, 100] width 20 height 18
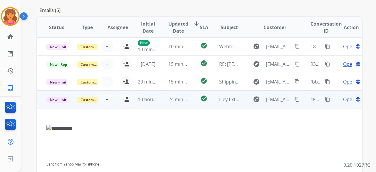
scroll to position [88, 0]
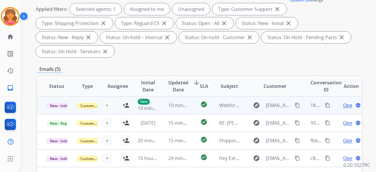
click at [184, 110] on td "10 minutes ago" at bounding box center [174, 105] width 31 height 18
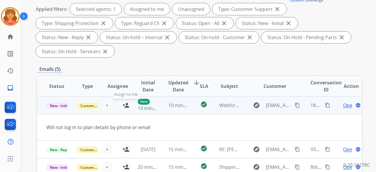
click at [127, 103] on mat-icon "person_add" at bounding box center [126, 105] width 7 height 7
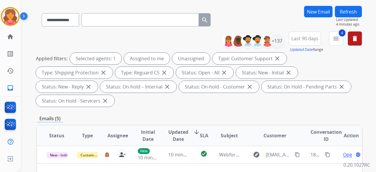
scroll to position [0, 0]
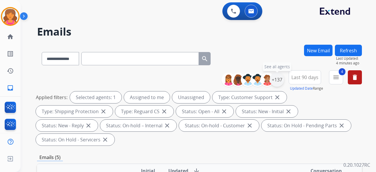
click at [281, 78] on div "+137" at bounding box center [277, 80] width 14 height 14
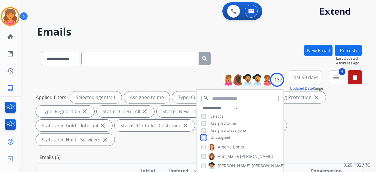
scroll to position [88, 0]
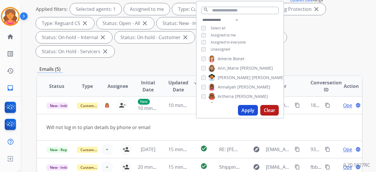
click at [252, 111] on button "Apply" at bounding box center [248, 110] width 20 height 11
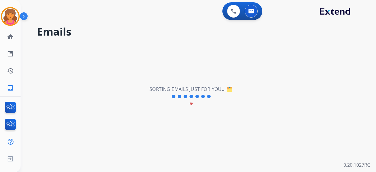
scroll to position [0, 0]
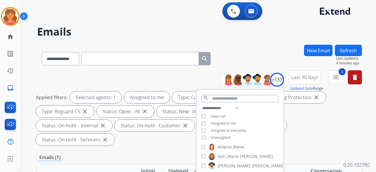
click at [144, 154] on div "Emails (1)" at bounding box center [199, 157] width 325 height 7
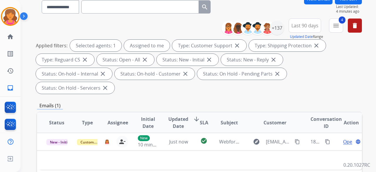
scroll to position [88, 0]
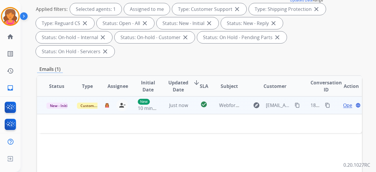
click at [345, 102] on span "Open" at bounding box center [349, 105] width 12 height 7
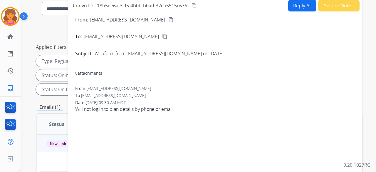
scroll to position [29, 0]
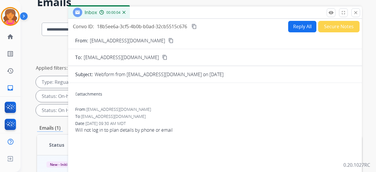
click at [168, 40] on mat-icon "content_copy" at bounding box center [170, 40] width 5 height 5
click at [292, 29] on button "Reply All" at bounding box center [302, 26] width 28 height 11
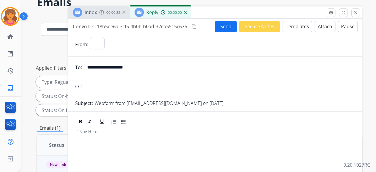
select select "**********"
click at [290, 29] on button "Templates" at bounding box center [298, 26] width 30 height 11
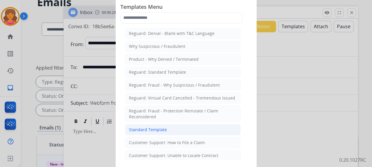
click at [169, 128] on li "Standard Template" at bounding box center [183, 129] width 116 height 11
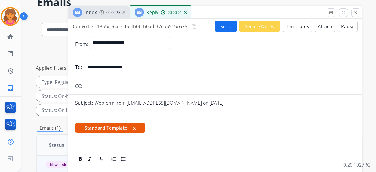
scroll to position [118, 0]
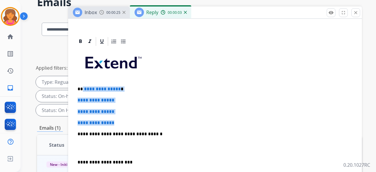
drag, startPoint x: 119, startPoint y: 123, endPoint x: 82, endPoint y: 86, distance: 51.8
click at [82, 86] on div "**********" at bounding box center [215, 148] width 280 height 202
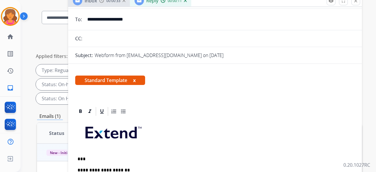
scroll to position [0, 0]
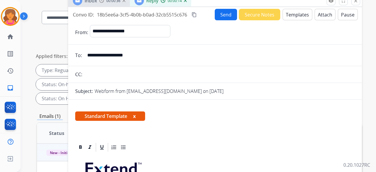
click at [219, 13] on button "Send" at bounding box center [226, 14] width 22 height 11
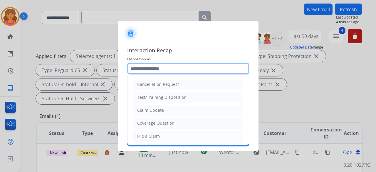
click at [145, 70] on input "text" at bounding box center [188, 69] width 122 height 12
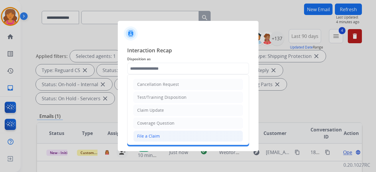
click at [145, 137] on div "File a Claim" at bounding box center [148, 136] width 23 height 6
type input "**********"
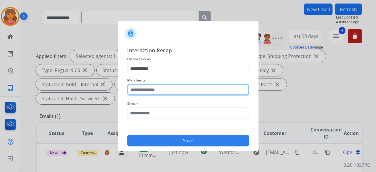
click at [146, 96] on div "Merchants" at bounding box center [188, 86] width 122 height 24
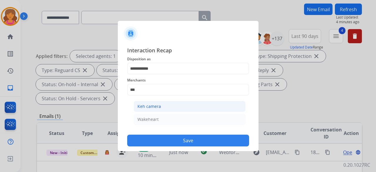
click at [147, 104] on div "Keh camera" at bounding box center [150, 106] width 24 height 6
type input "**********"
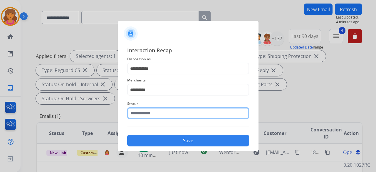
click at [148, 111] on input "text" at bounding box center [188, 113] width 122 height 12
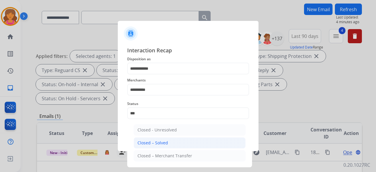
click at [155, 139] on li "Closed – Solved" at bounding box center [190, 142] width 112 height 11
type input "**********"
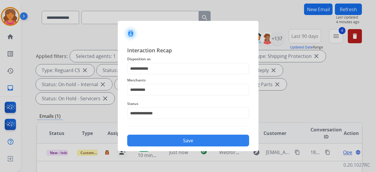
click at [155, 139] on button "Save" at bounding box center [188, 141] width 122 height 12
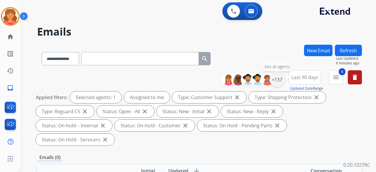
click at [279, 79] on div "+137" at bounding box center [277, 80] width 14 height 14
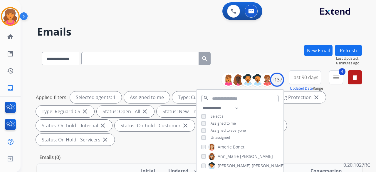
click at [203, 134] on div "**********" at bounding box center [240, 124] width 87 height 38
click at [206, 136] on div "Unassigned" at bounding box center [215, 137] width 29 height 5
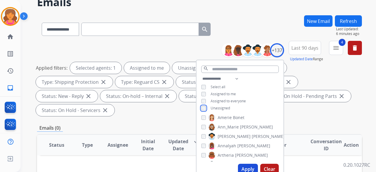
scroll to position [88, 0]
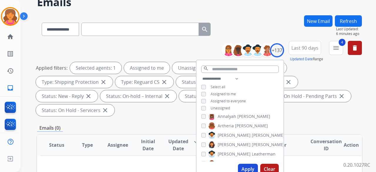
click at [245, 167] on button "Apply" at bounding box center [248, 169] width 20 height 11
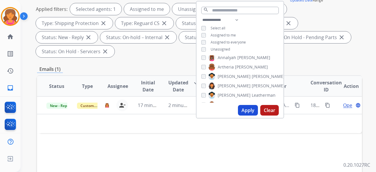
click at [170, 74] on div "**********" at bounding box center [199, 129] width 325 height 346
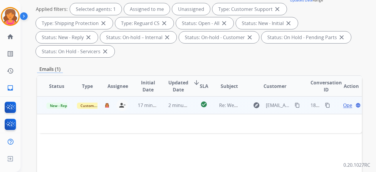
click at [345, 105] on span "Open" at bounding box center [349, 105] width 12 height 7
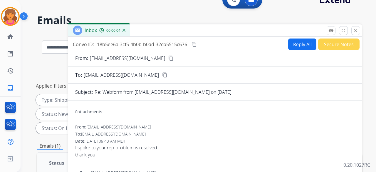
scroll to position [0, 0]
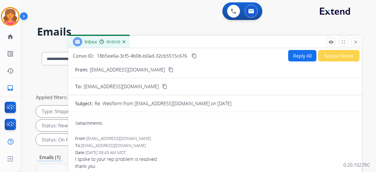
click at [337, 58] on button "Secure Notes" at bounding box center [338, 55] width 41 height 11
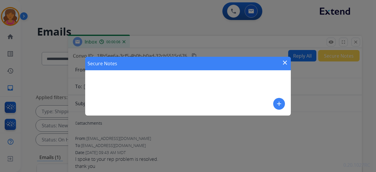
click at [277, 101] on mat-icon "add" at bounding box center [279, 103] width 7 height 7
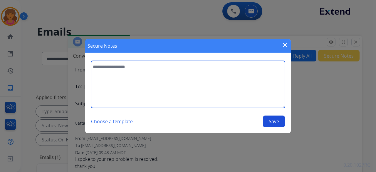
click at [191, 86] on textarea at bounding box center [188, 84] width 194 height 47
type textarea "**********"
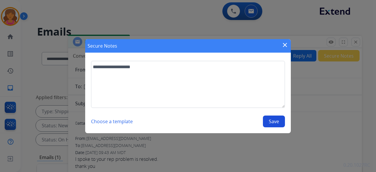
click at [273, 120] on button "Save" at bounding box center [274, 122] width 22 height 12
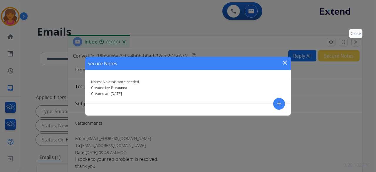
click at [352, 41] on div "Secure Notes close Notes: No assistance needed. Created by: Breaunna Created at…" at bounding box center [188, 86] width 376 height 172
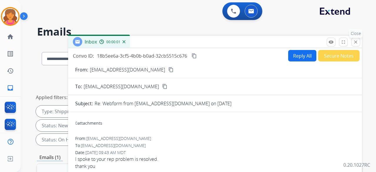
click at [356, 41] on mat-icon "close" at bounding box center [355, 41] width 5 height 5
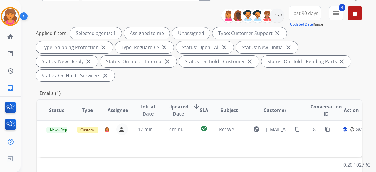
scroll to position [88, 0]
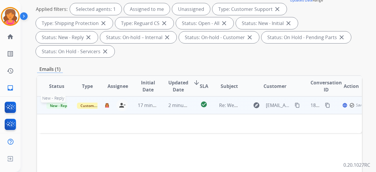
click at [61, 106] on span "New - Reply" at bounding box center [59, 106] width 27 height 6
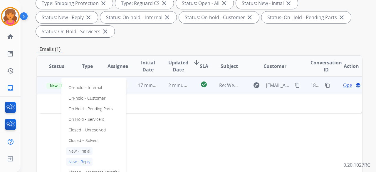
scroll to position [118, 0]
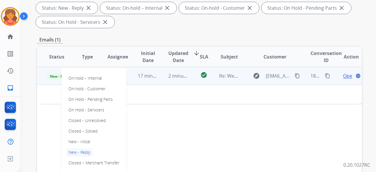
click at [82, 131] on p "Closed – Solved" at bounding box center [83, 131] width 34 height 8
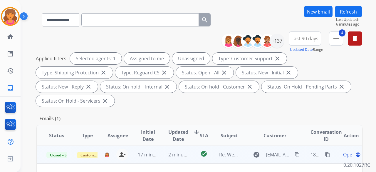
scroll to position [0, 0]
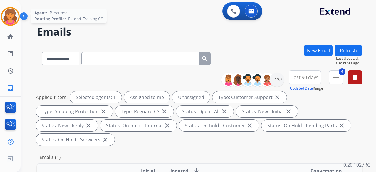
click at [9, 21] on img at bounding box center [10, 16] width 16 height 16
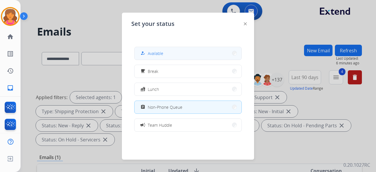
click at [174, 58] on button "how_to_reg Available" at bounding box center [188, 53] width 107 height 13
